Goal: Task Accomplishment & Management: Manage account settings

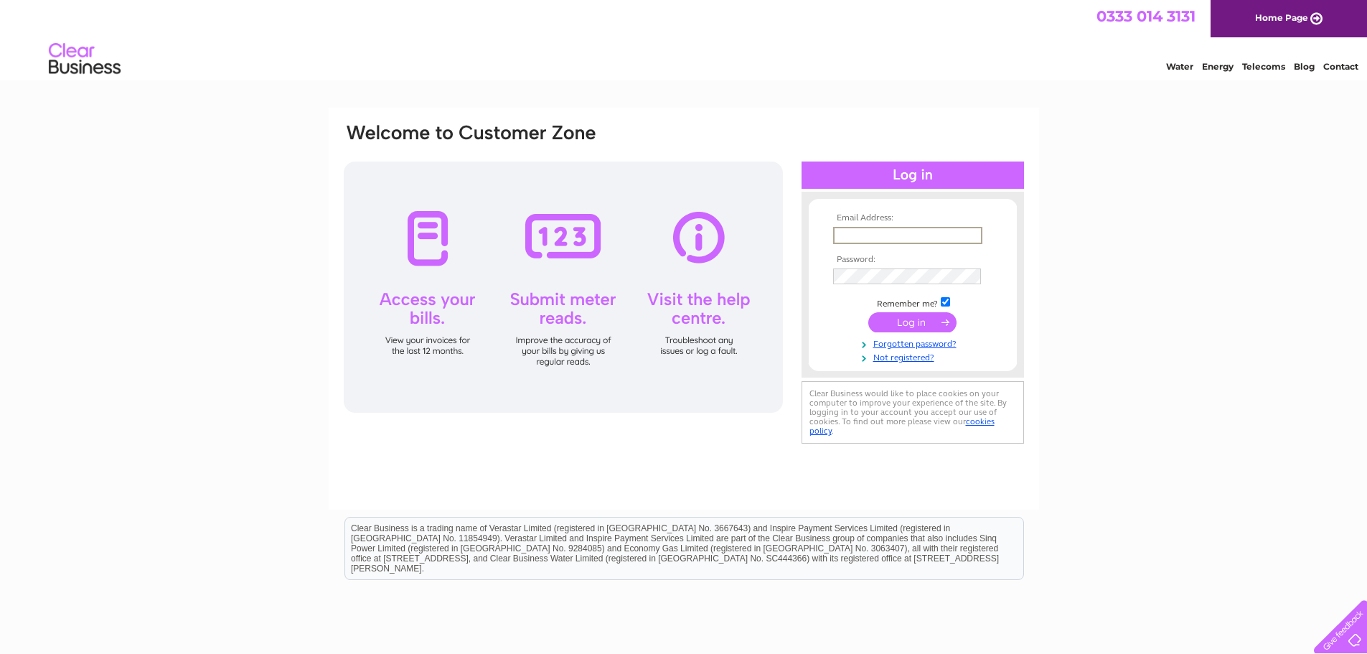
click at [883, 227] on input "text" at bounding box center [907, 235] width 149 height 17
type input "[PERSON_NAME][EMAIL_ADDRESS][PERSON_NAME][DOMAIN_NAME]"
click at [868, 312] on input "submit" at bounding box center [912, 322] width 88 height 20
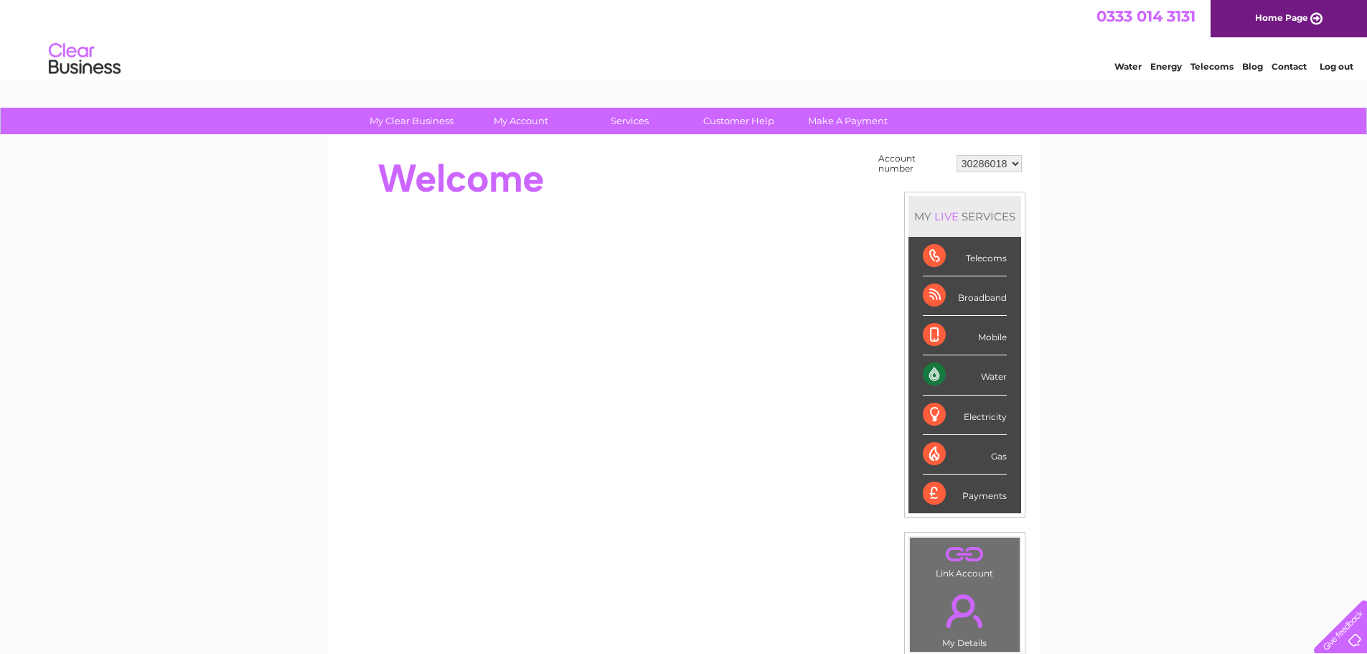
click at [981, 376] on div "Water" at bounding box center [965, 374] width 84 height 39
click at [961, 375] on div "Water" at bounding box center [965, 374] width 84 height 39
click at [938, 374] on div "Water" at bounding box center [965, 374] width 84 height 39
click at [989, 374] on div "Water" at bounding box center [965, 374] width 84 height 39
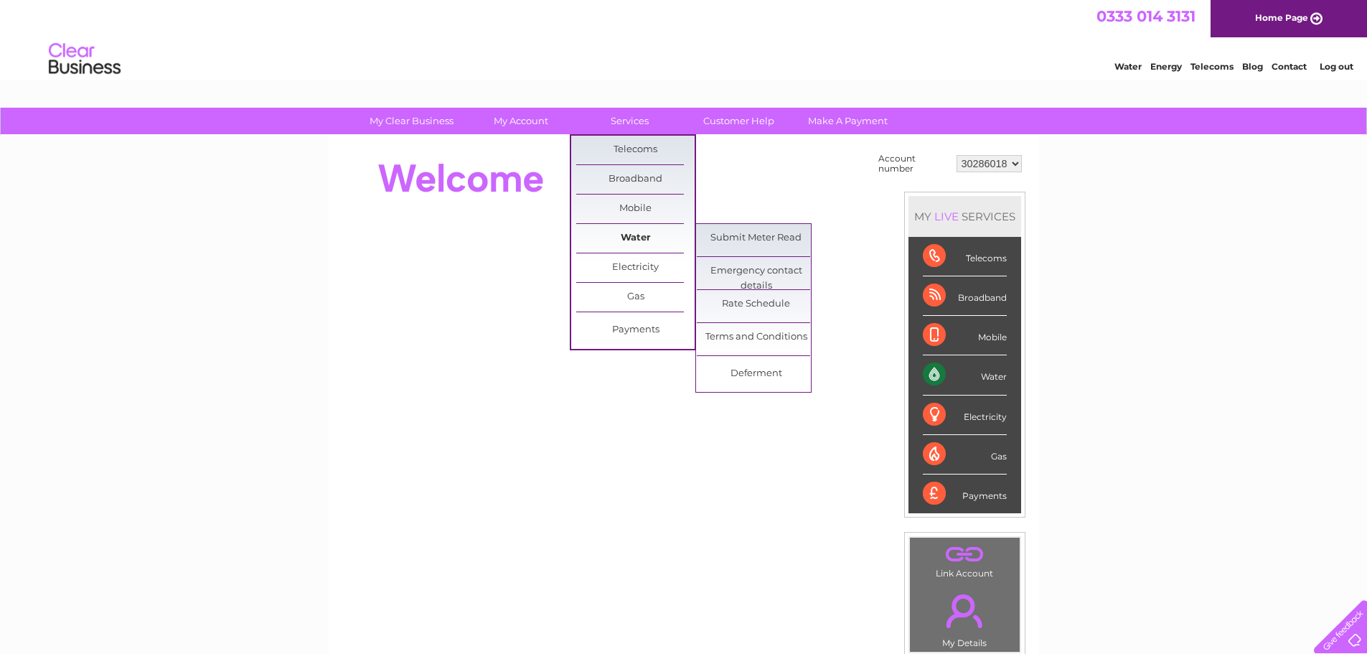
click at [626, 234] on link "Water" at bounding box center [635, 238] width 118 height 29
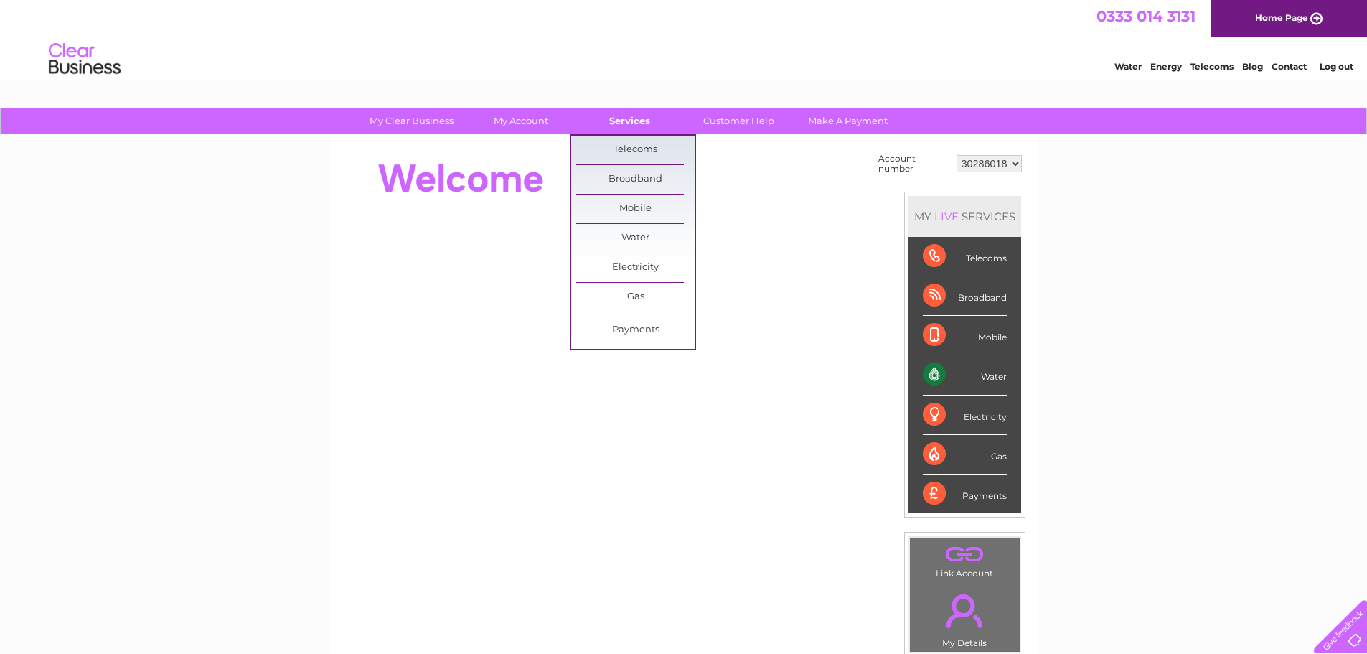
click at [626, 115] on link "Services" at bounding box center [629, 121] width 118 height 27
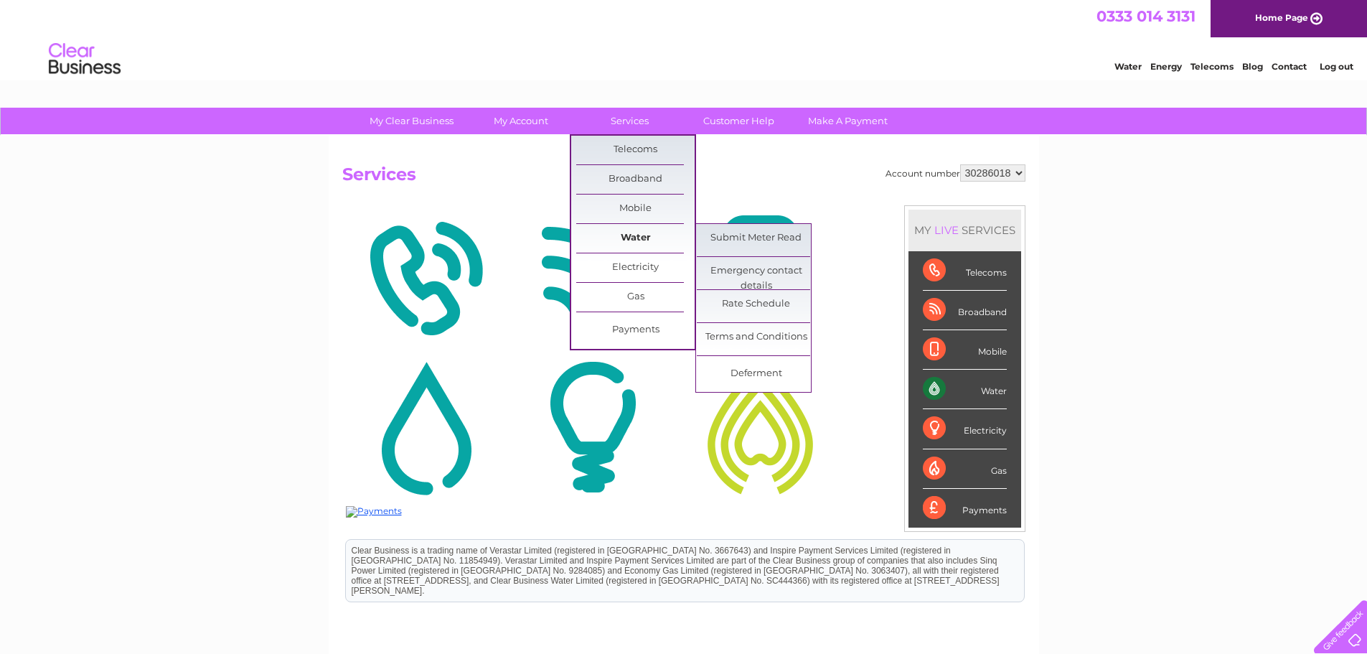
click at [624, 235] on link "Water" at bounding box center [635, 238] width 118 height 29
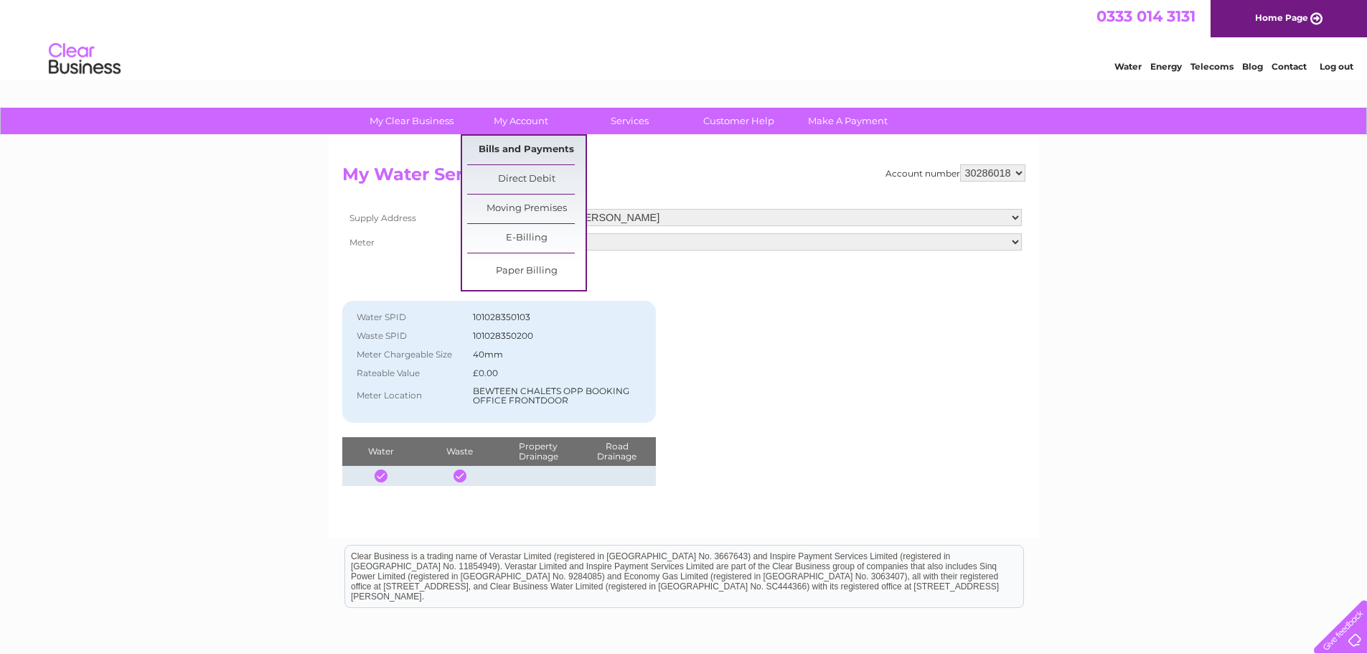
click at [532, 146] on link "Bills and Payments" at bounding box center [526, 150] width 118 height 29
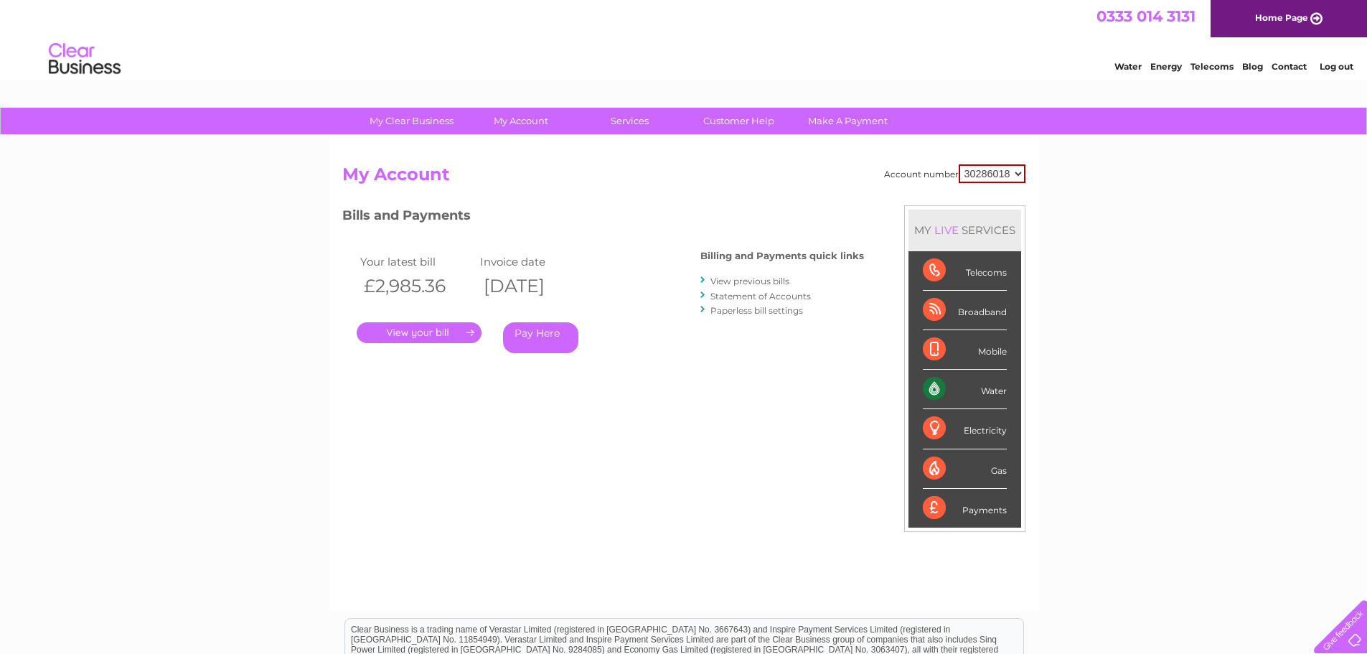
click at [411, 327] on link "." at bounding box center [419, 332] width 125 height 21
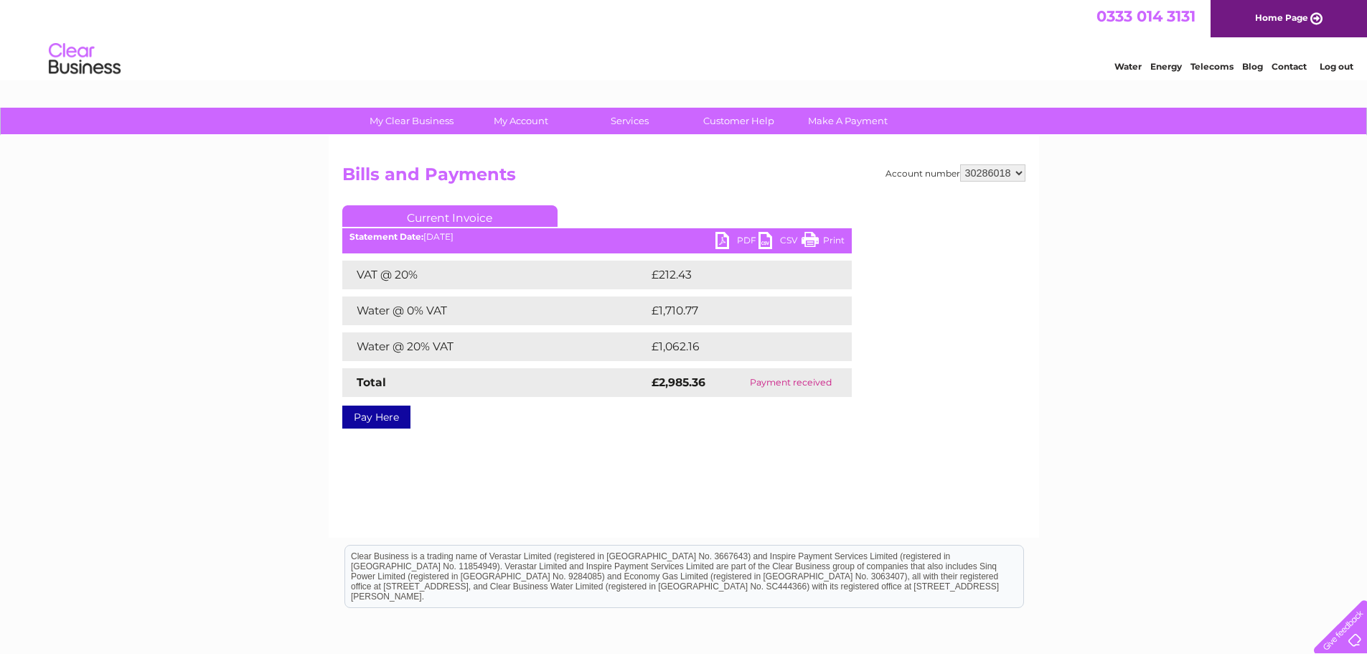
click at [735, 240] on link "PDF" at bounding box center [736, 242] width 43 height 21
click at [1334, 67] on link "Log out" at bounding box center [1336, 66] width 34 height 11
